Goal: Task Accomplishment & Management: Use online tool/utility

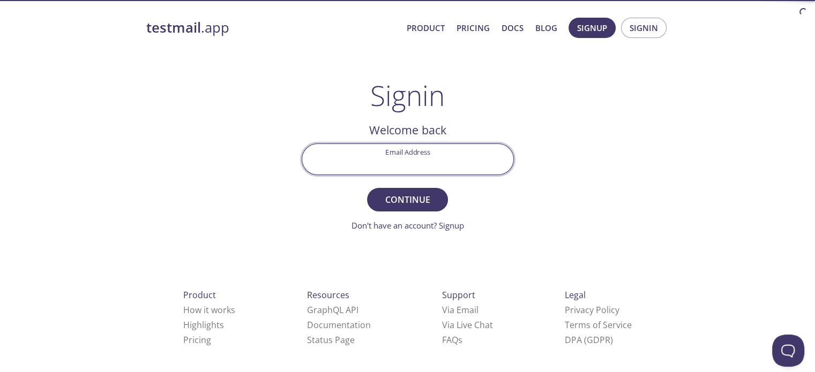
click at [443, 162] on input "Email Address" at bounding box center [407, 159] width 211 height 31
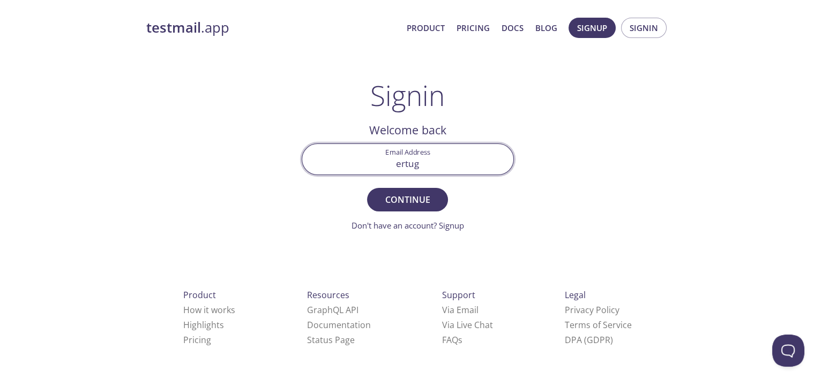
type input "[EMAIL_ADDRESS][DOMAIN_NAME]"
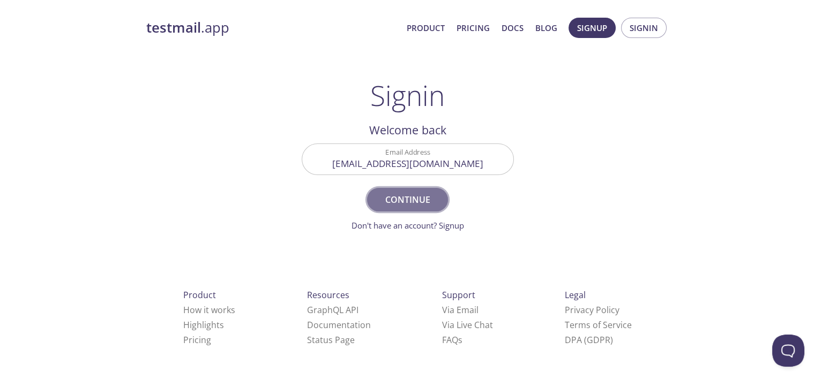
click at [428, 205] on span "Continue" at bounding box center [407, 199] width 57 height 15
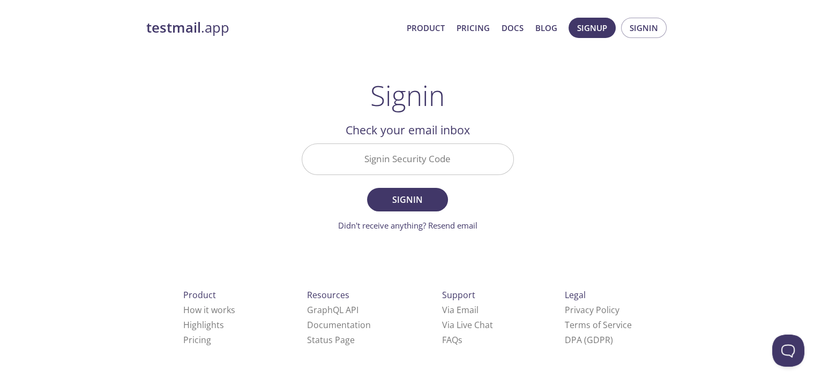
click at [420, 151] on input "Signin Security Code" at bounding box center [407, 159] width 211 height 31
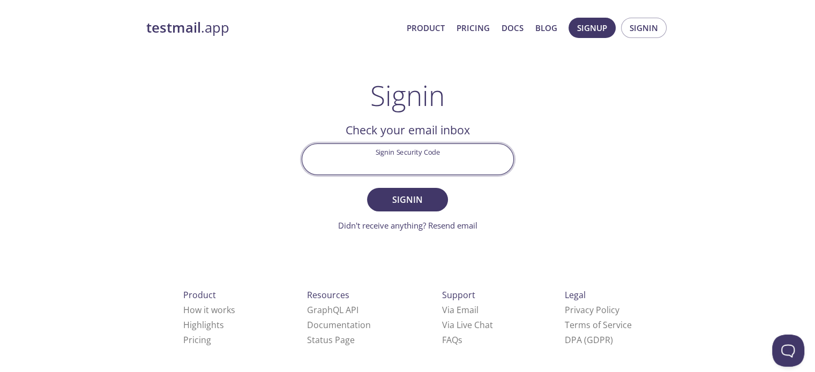
paste input "KM9A2VN"
type input "KM9A2VN"
click at [410, 205] on span "Signin" at bounding box center [407, 199] width 57 height 15
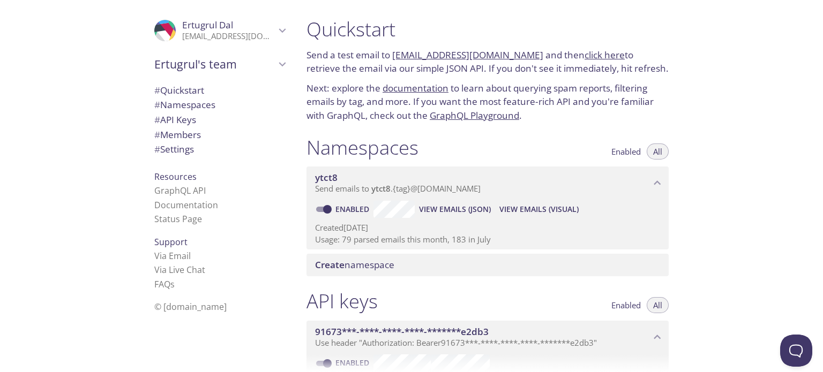
click at [442, 214] on span "View Emails (JSON)" at bounding box center [455, 209] width 72 height 13
